Goal: Task Accomplishment & Management: Use online tool/utility

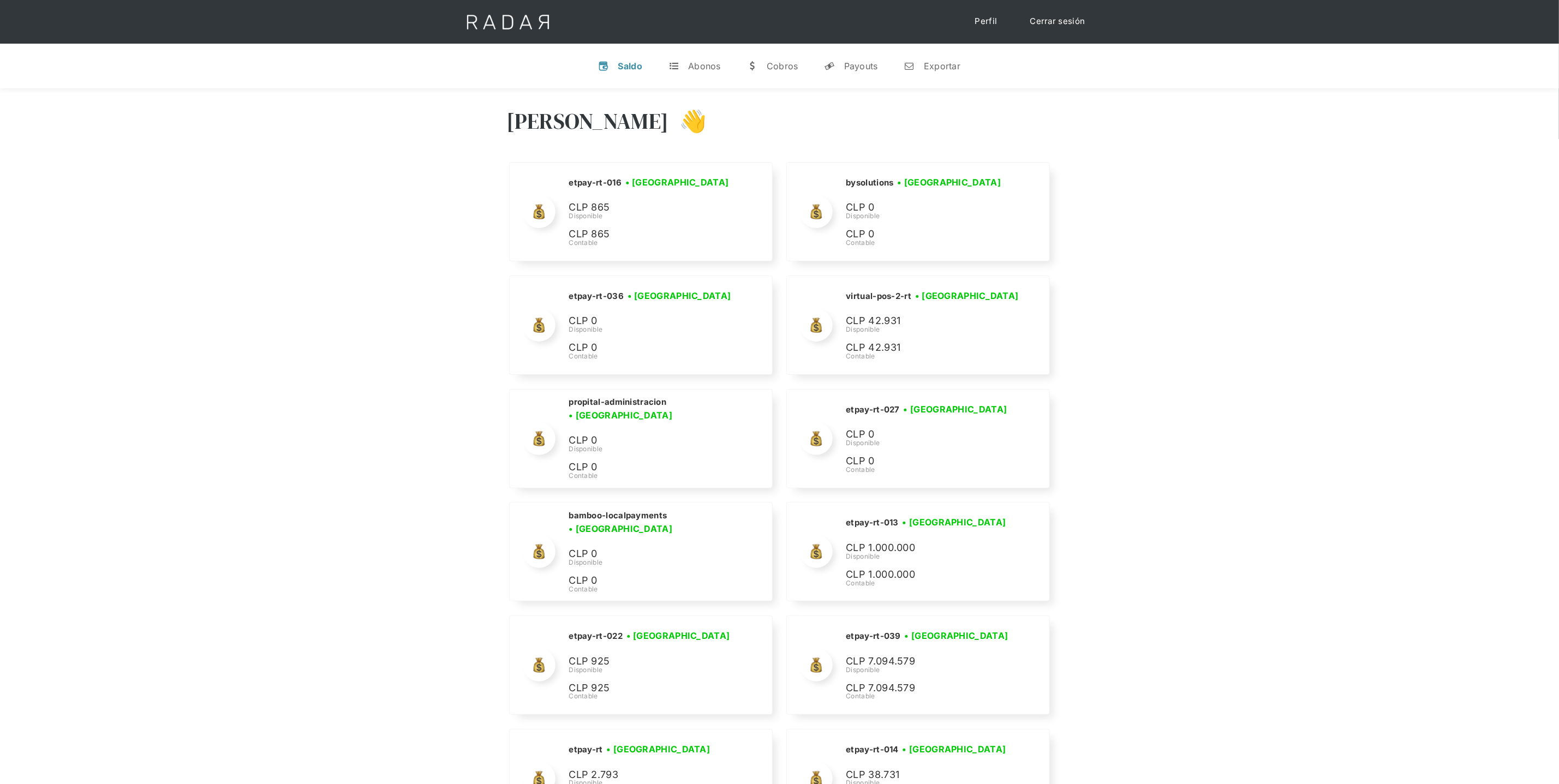
scroll to position [5257, 0]
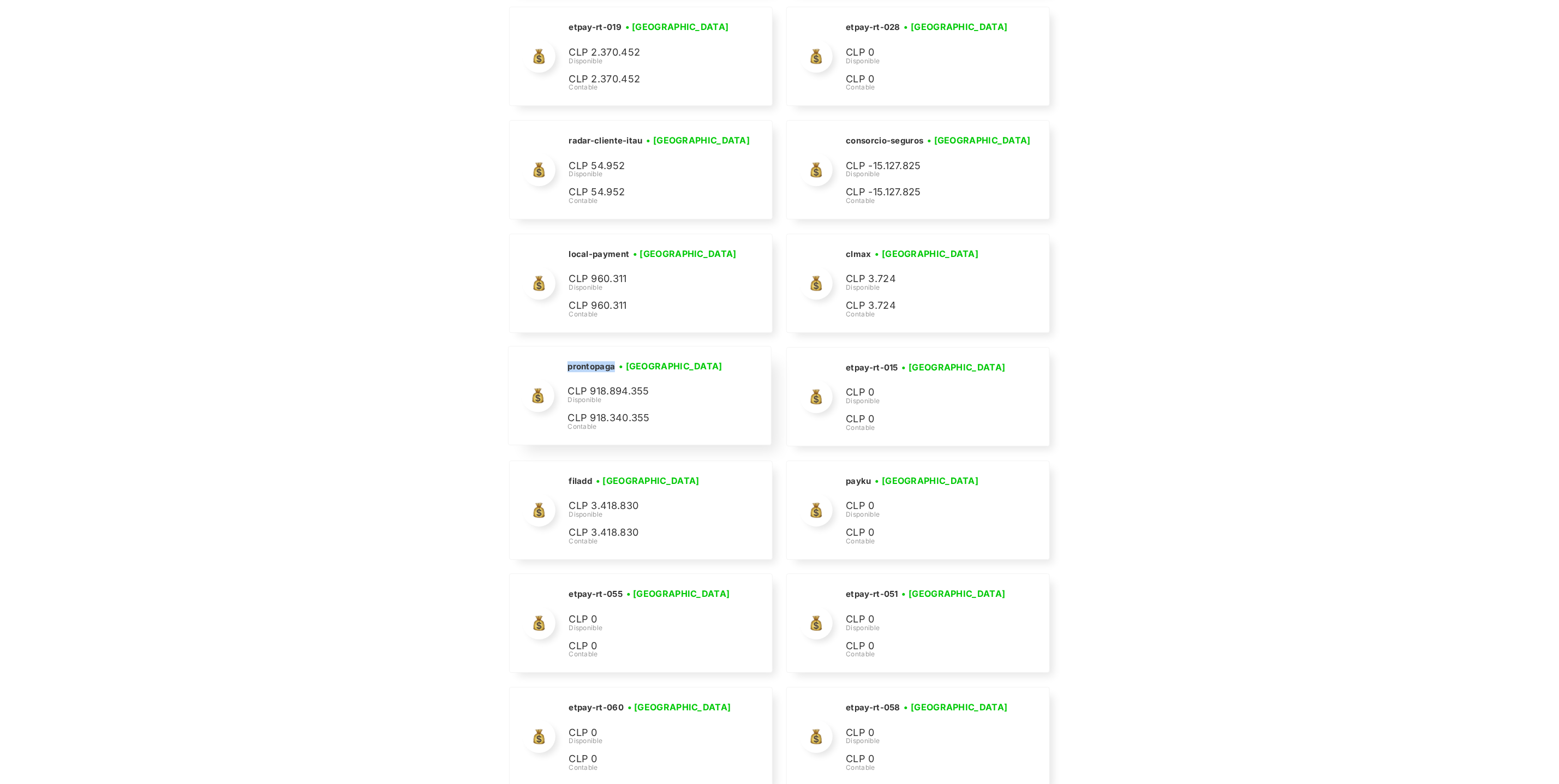
drag, startPoint x: 615, startPoint y: 393, endPoint x: 560, endPoint y: 393, distance: 55.0
click at [561, 393] on div "prontopaga • Conectada • Desconectada CLP 918.894.355 Disponible CLP 918.340.35…" at bounding box center [640, 394] width 262 height 98
copy h2 "prontopaga"
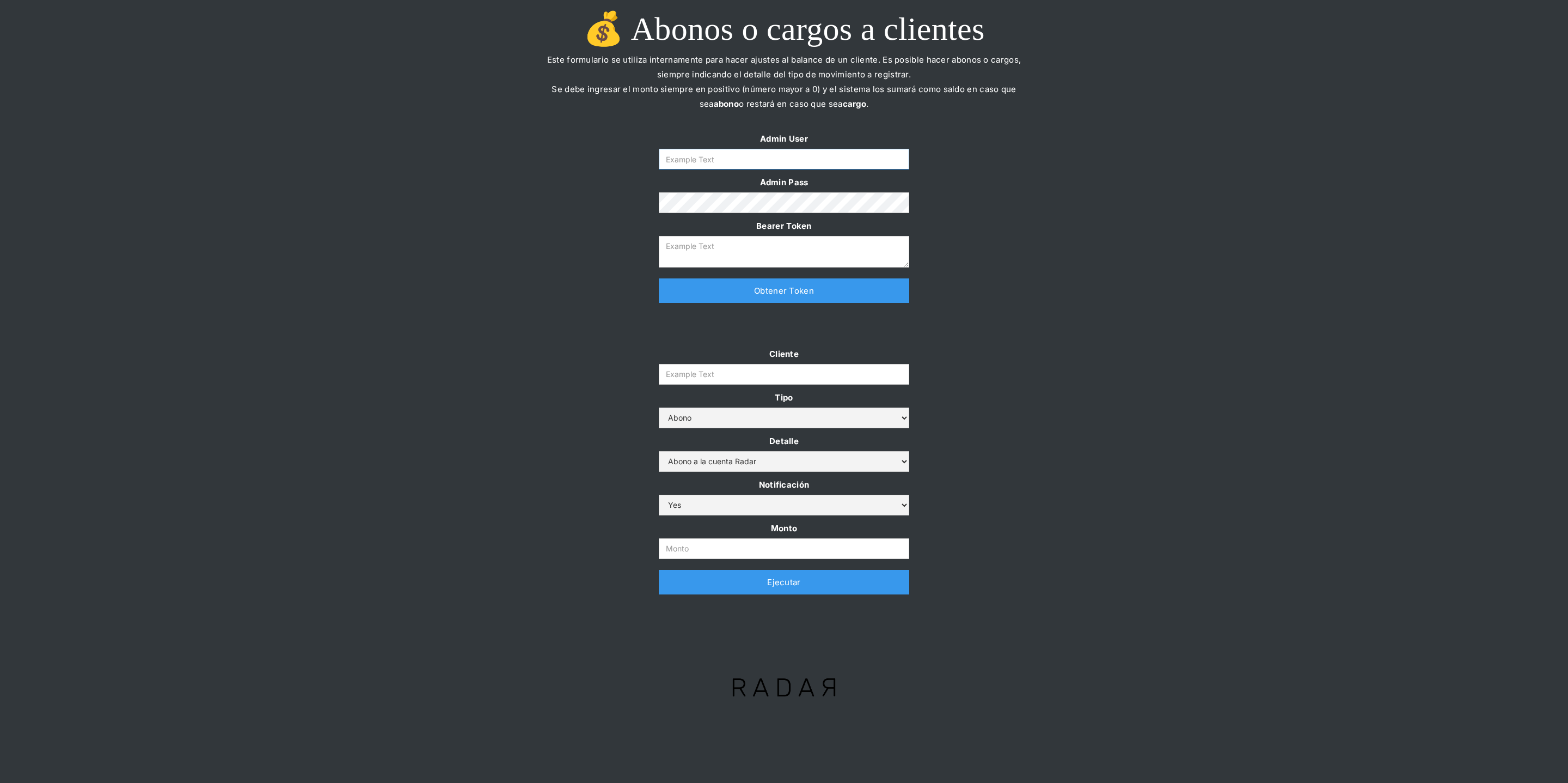
click at [692, 160] on input "Form" at bounding box center [784, 158] width 250 height 21
type input "[PERSON_NAME][EMAIL_ADDRESS][DOMAIN_NAME]"
click at [709, 284] on link "Obtener Token" at bounding box center [784, 290] width 250 height 25
type textarea "[SECURITY_DATA]"
click at [695, 367] on input "Cliente" at bounding box center [784, 374] width 250 height 21
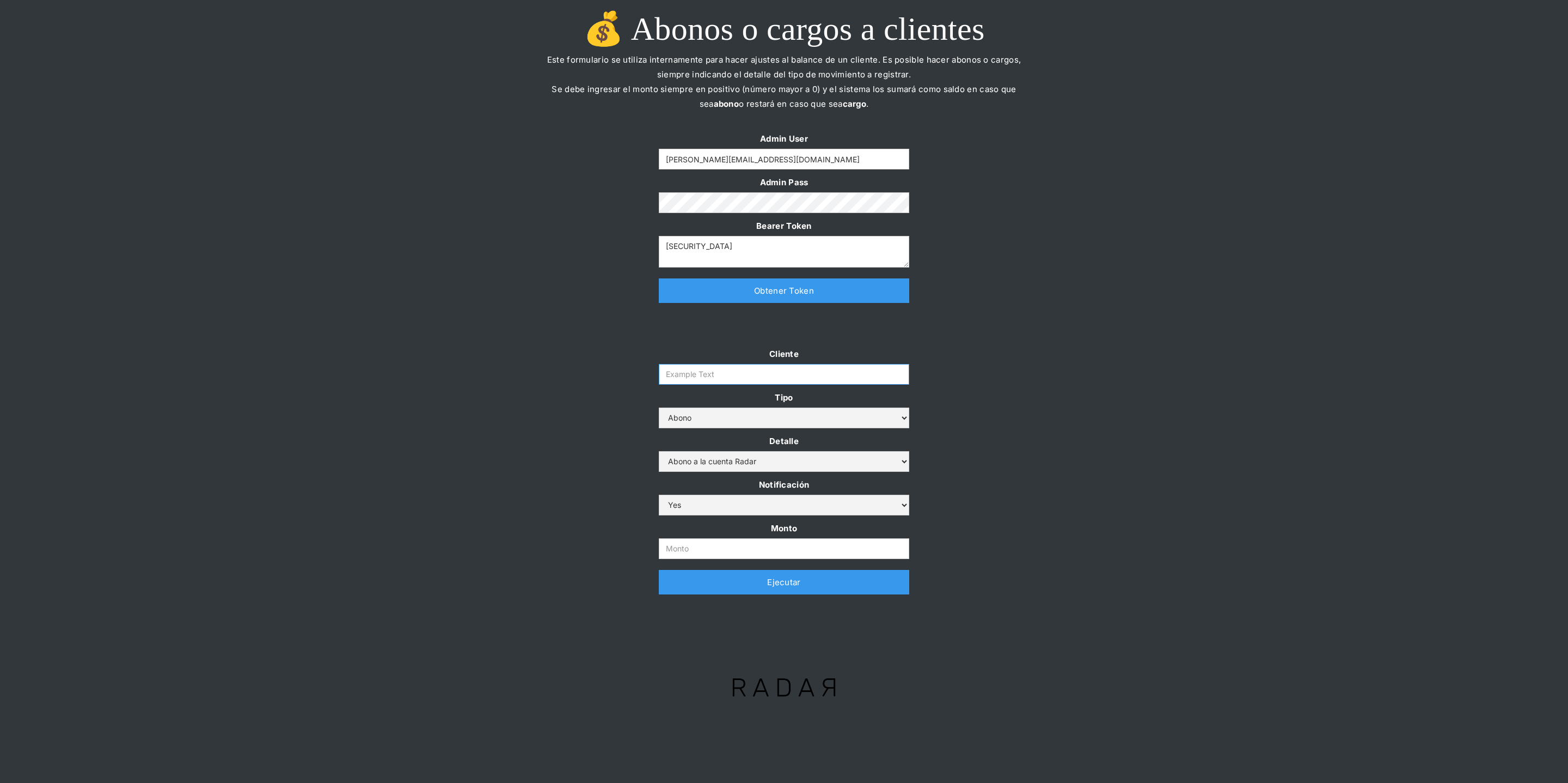
paste input "prontopaga"
type input "prontopaga"
click at [684, 542] on input "Monto" at bounding box center [784, 548] width 250 height 21
paste input "$2,000,000,000"
type input "2.000.000.000"
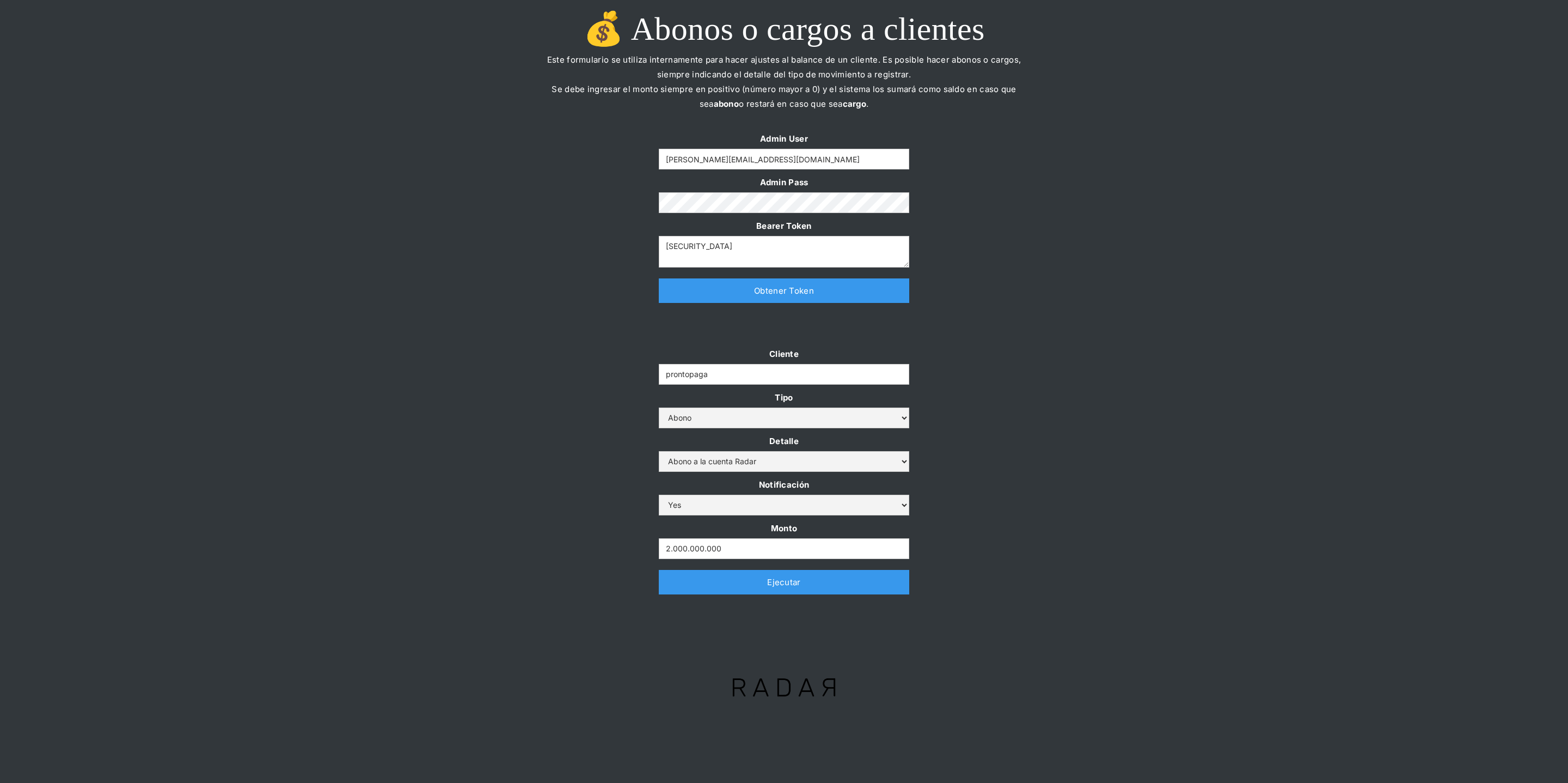
click at [600, 461] on div "Cliente prontopaga Tipo Abono Cargo Detalle Abono a la cuenta Radar Devolución …" at bounding box center [784, 475] width 1568 height 258
click at [679, 581] on link "Ejecutar" at bounding box center [784, 582] width 250 height 25
